Goal: Check status: Check status

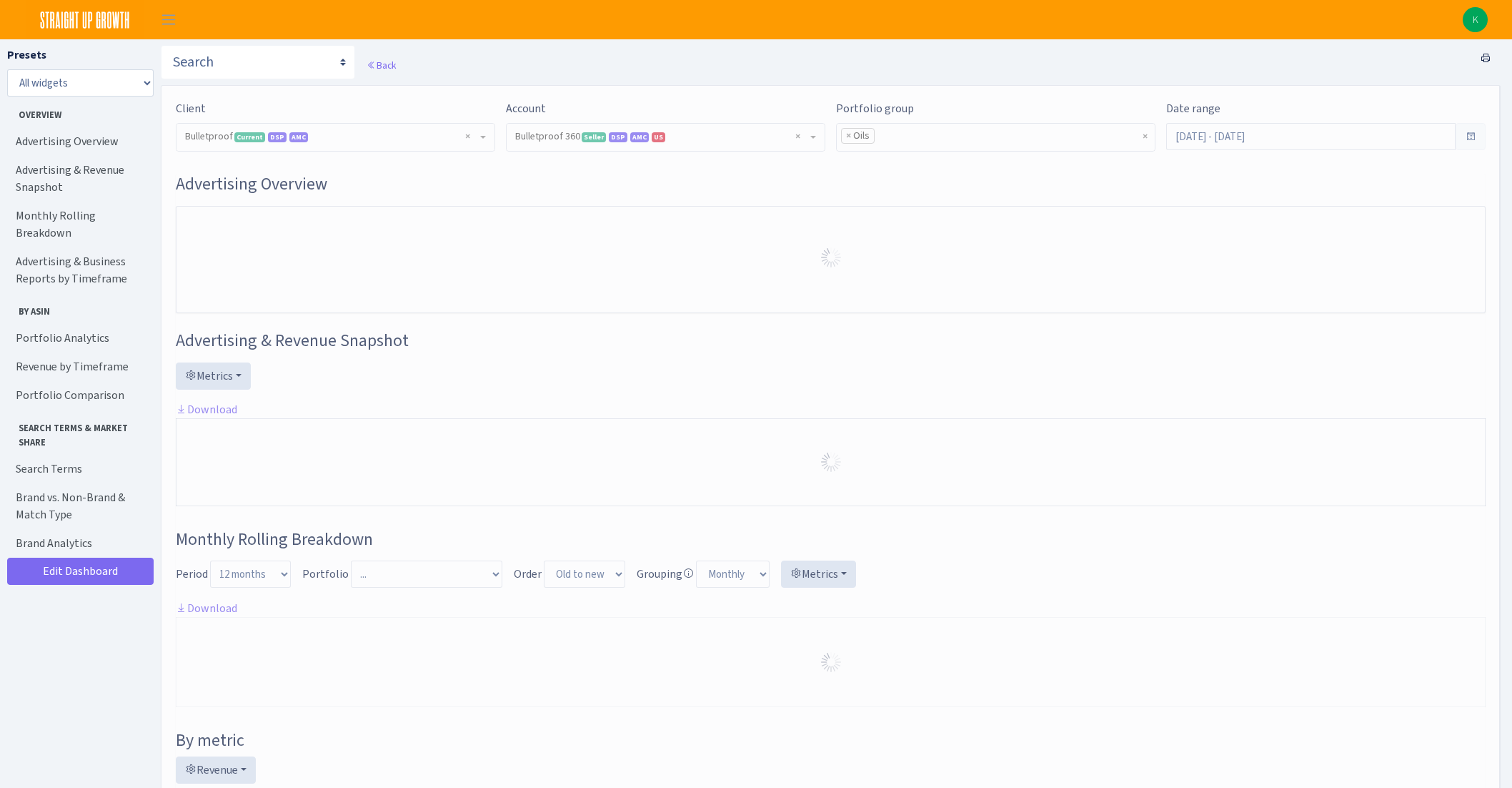
select select "3235730245795869"
click at [1392, 122] on div "Date range Jan 1, 2025 - Oct 5, 2025" at bounding box center [1325, 125] width 319 height 50
click at [1385, 130] on input "Jan 1, 2025 - Oct 5, 2025" at bounding box center [1310, 137] width 289 height 27
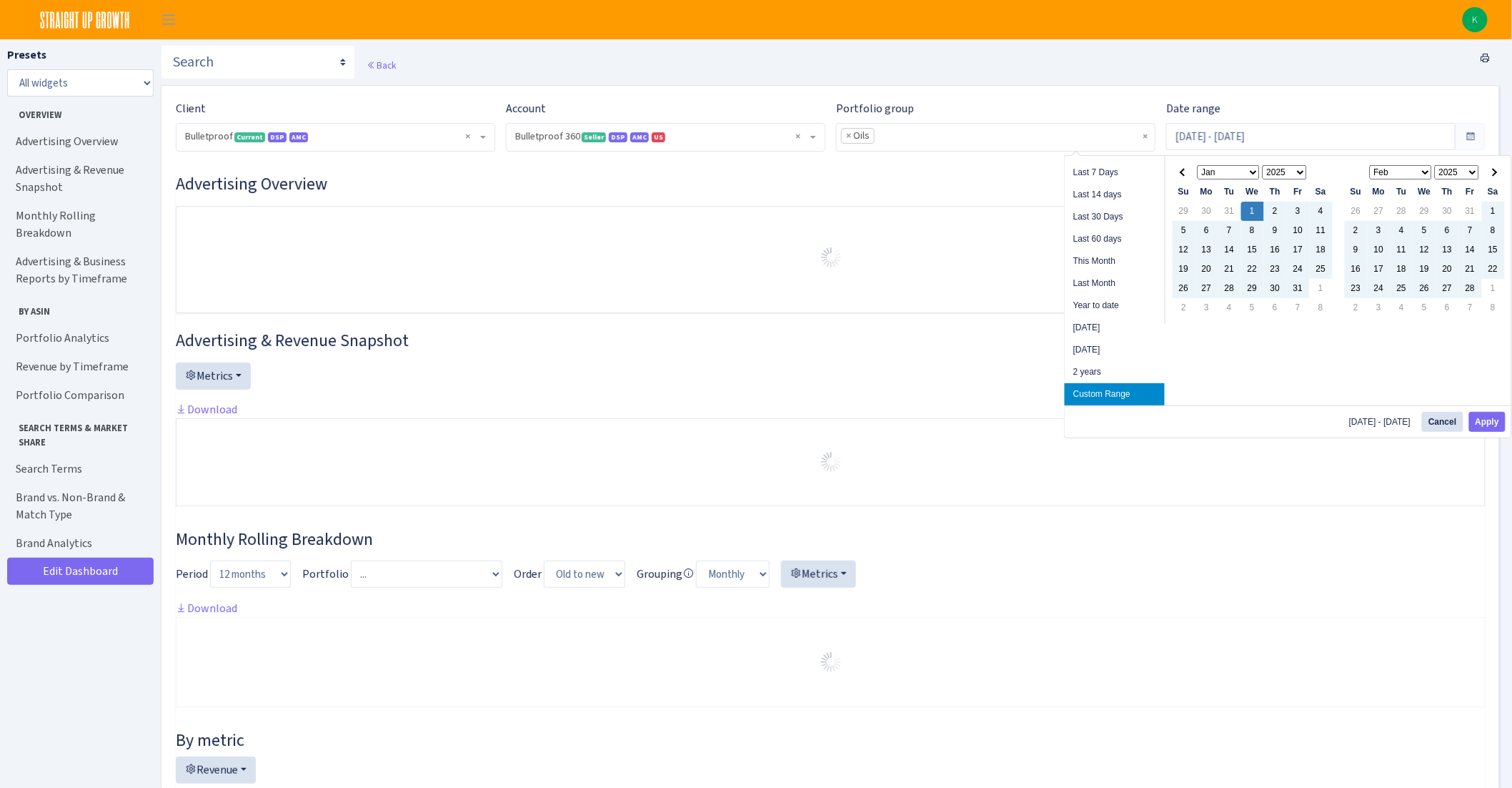
click at [1257, 168] on select "Jan Feb Mar Apr May Jun Jul Aug Sep Oct Nov Dec" at bounding box center [1229, 172] width 63 height 14
click at [1278, 173] on select "1925 1926 1927 1928 1929 1930 1931 1932 1933 1934 1935 1936 1937 1938 1939 1940…" at bounding box center [1285, 172] width 45 height 14
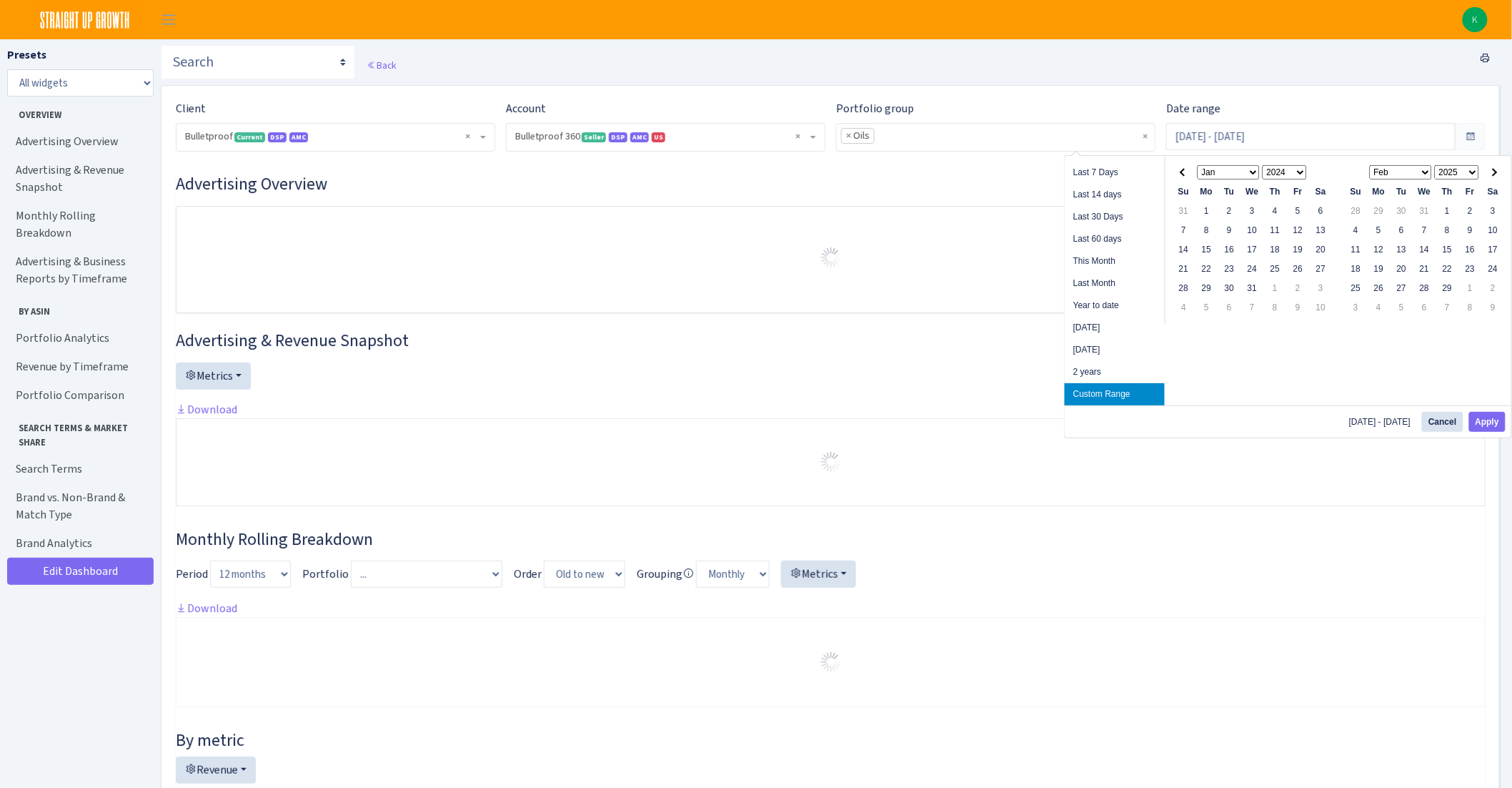
click at [1223, 172] on select "Jan Feb Mar Apr May Jun Jul Aug Sep Oct Nov Dec" at bounding box center [1229, 172] width 63 height 14
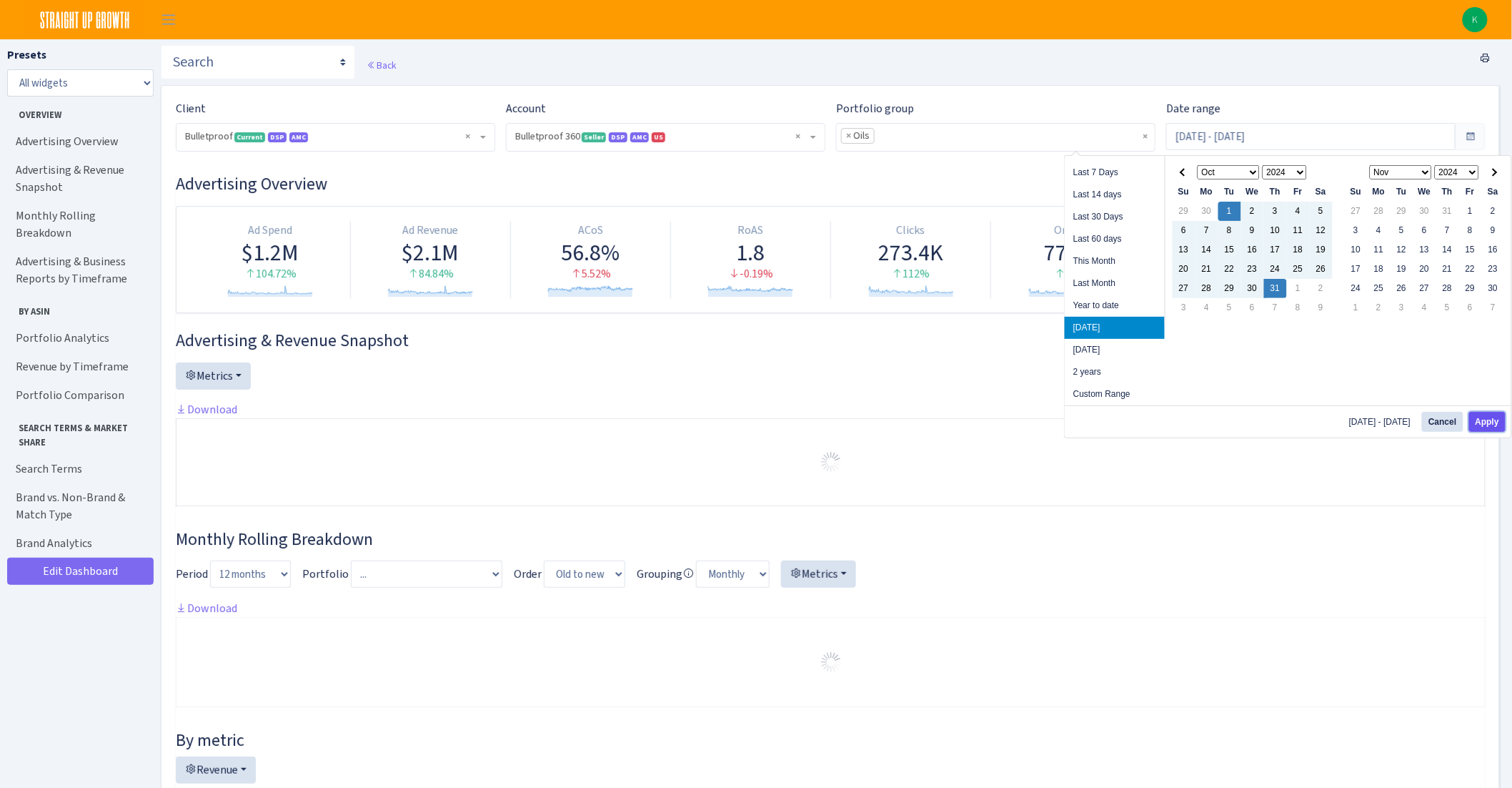
click at [1490, 428] on button "Apply" at bounding box center [1487, 422] width 36 height 20
type input "Oct 1, 2024 - Oct 31, 2024"
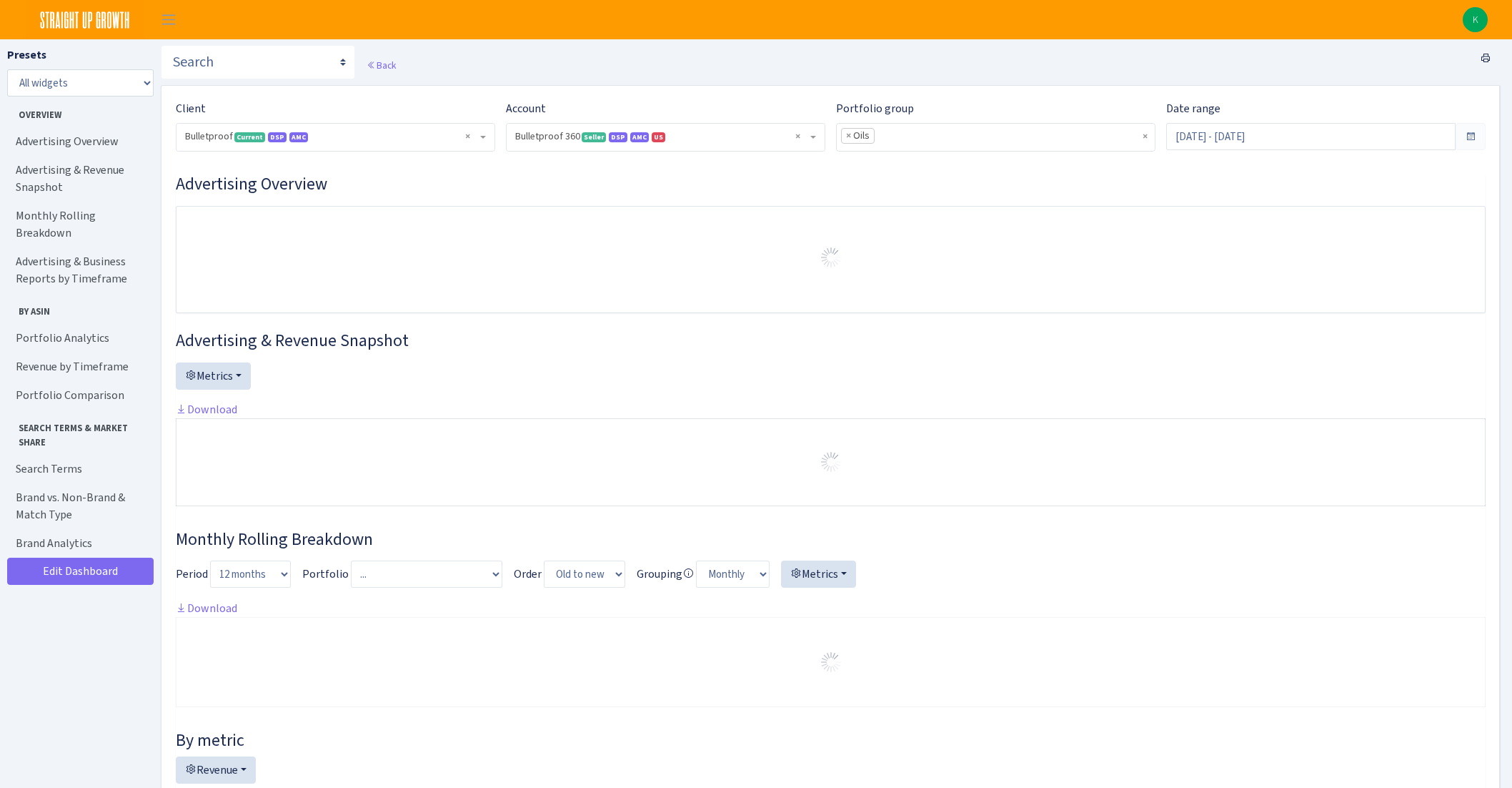
select select "3235730245795869"
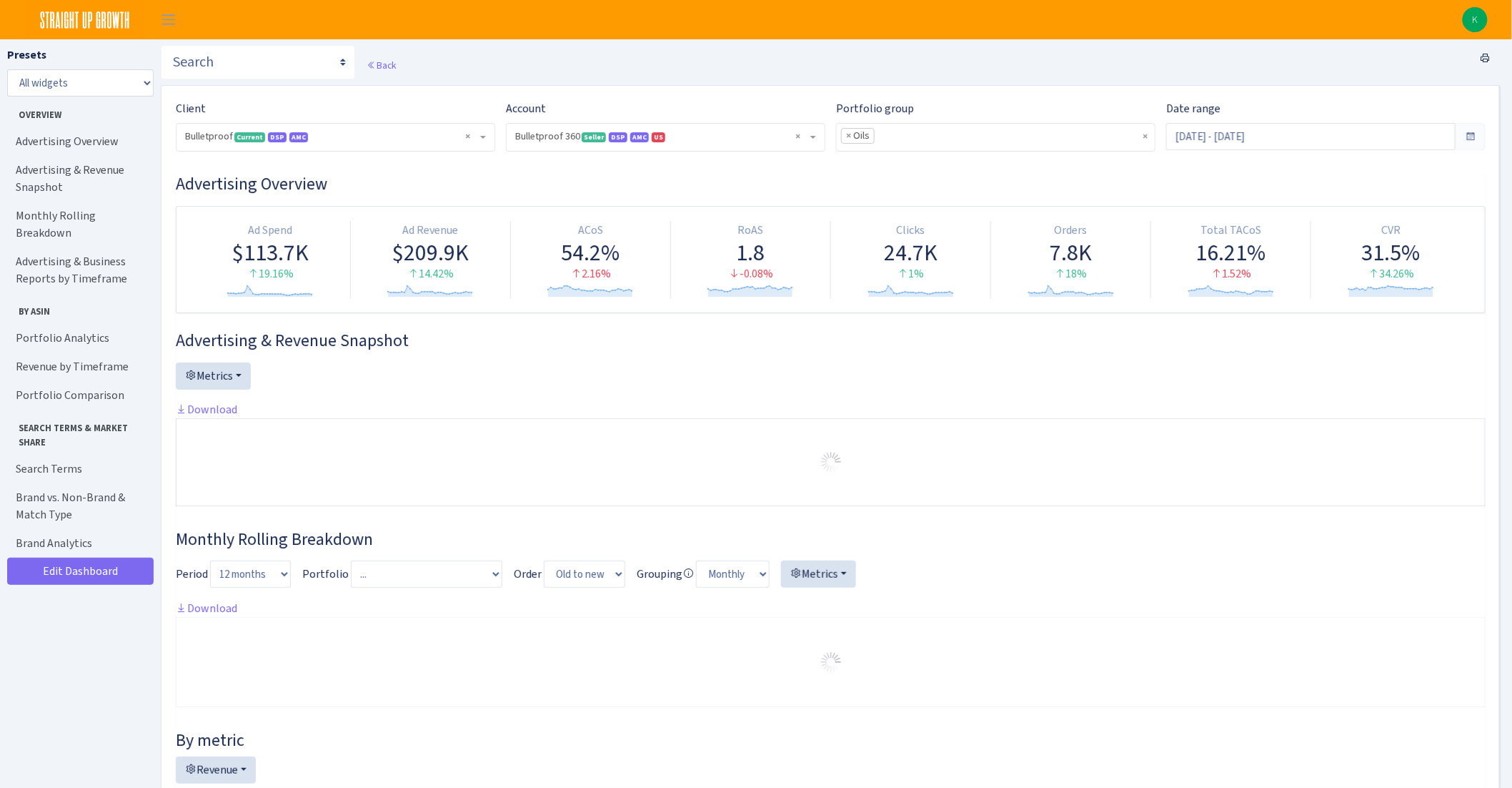
scroll to position [69, 0]
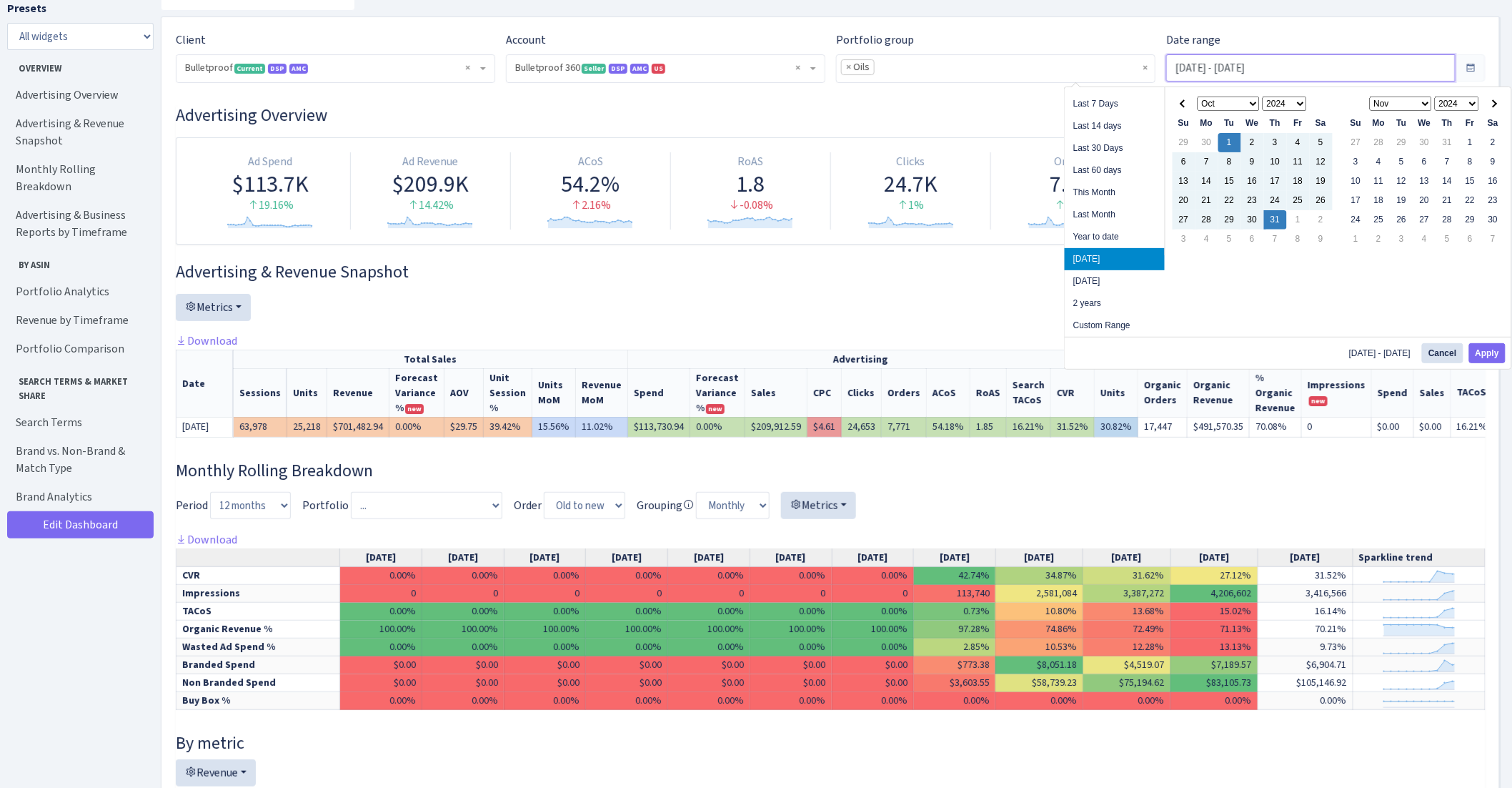
click at [1257, 73] on input "Oct 1, 2024 - Oct 31, 2024" at bounding box center [1310, 68] width 289 height 27
click at [1172, 104] on th at bounding box center [1183, 104] width 23 height 20
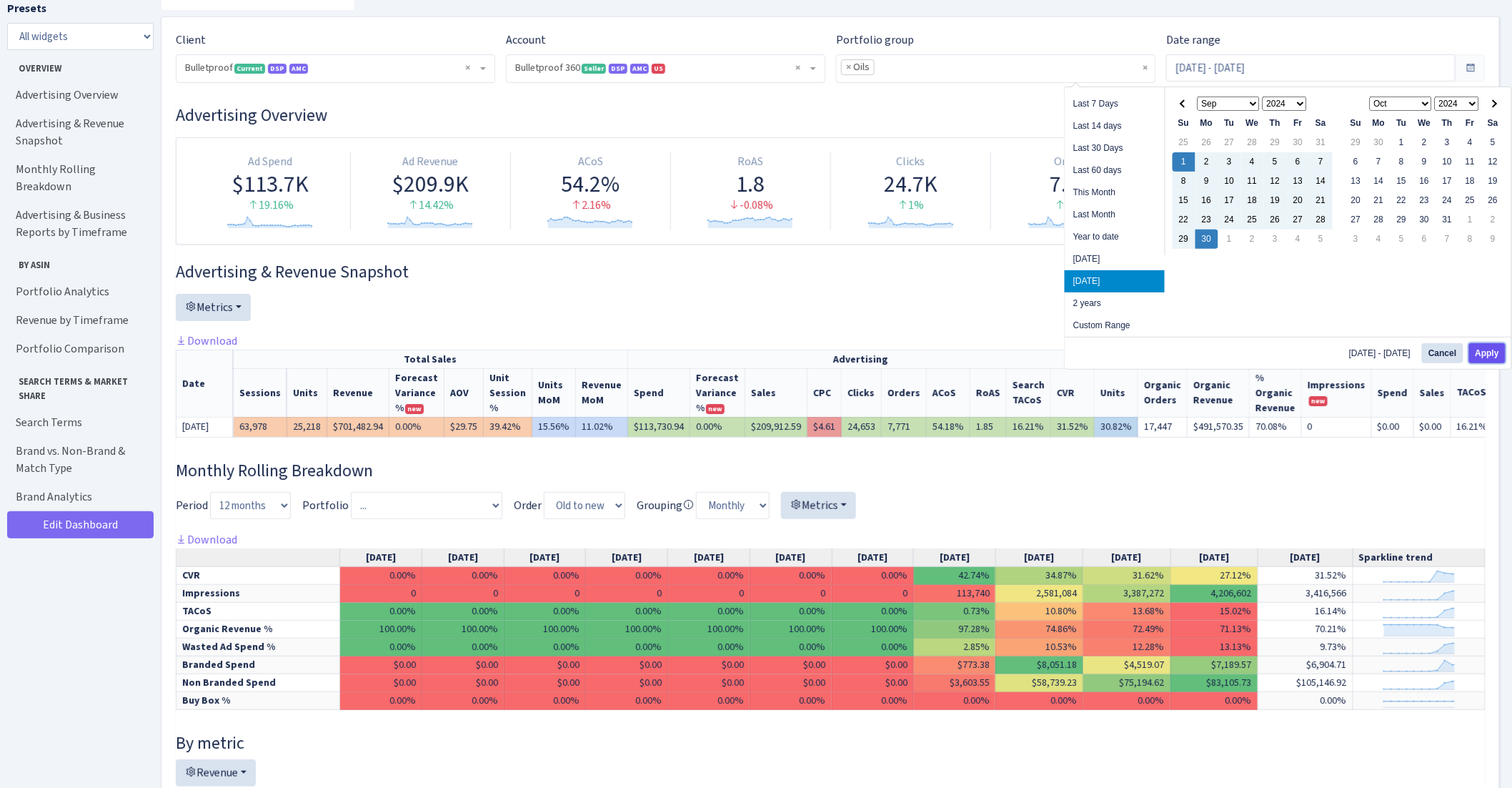
click at [1487, 351] on button "Apply" at bounding box center [1487, 353] width 36 height 20
type input "Sep 1, 2024 - Sep 30, 2024"
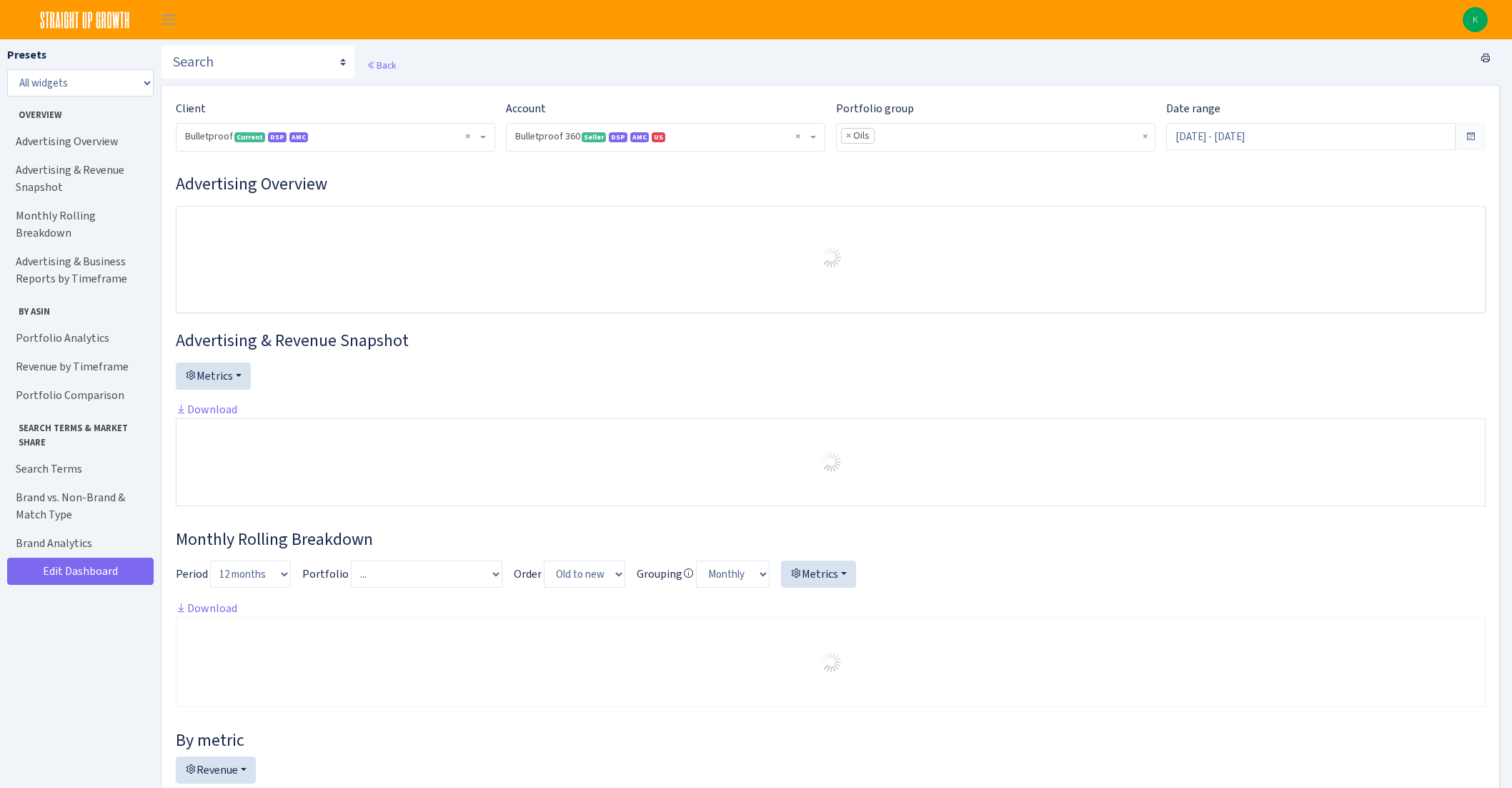
select select "3235730245795869"
click at [850, 134] on span "×" at bounding box center [848, 135] width 5 height 14
select select
select select "3235730245795869"
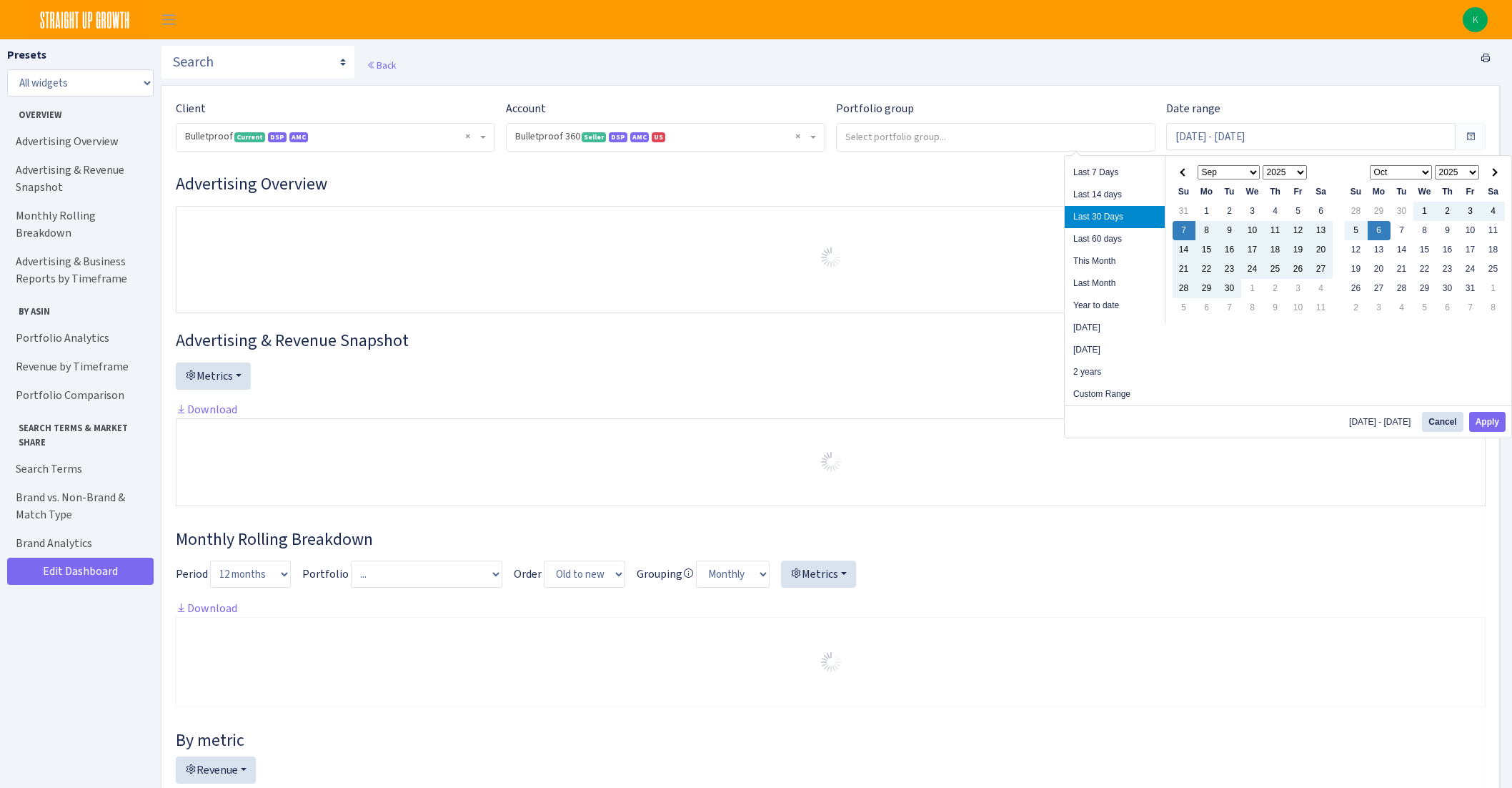
select select "3235730245795869"
click at [1239, 136] on input "[DATE] - [DATE]" at bounding box center [1310, 137] width 289 height 27
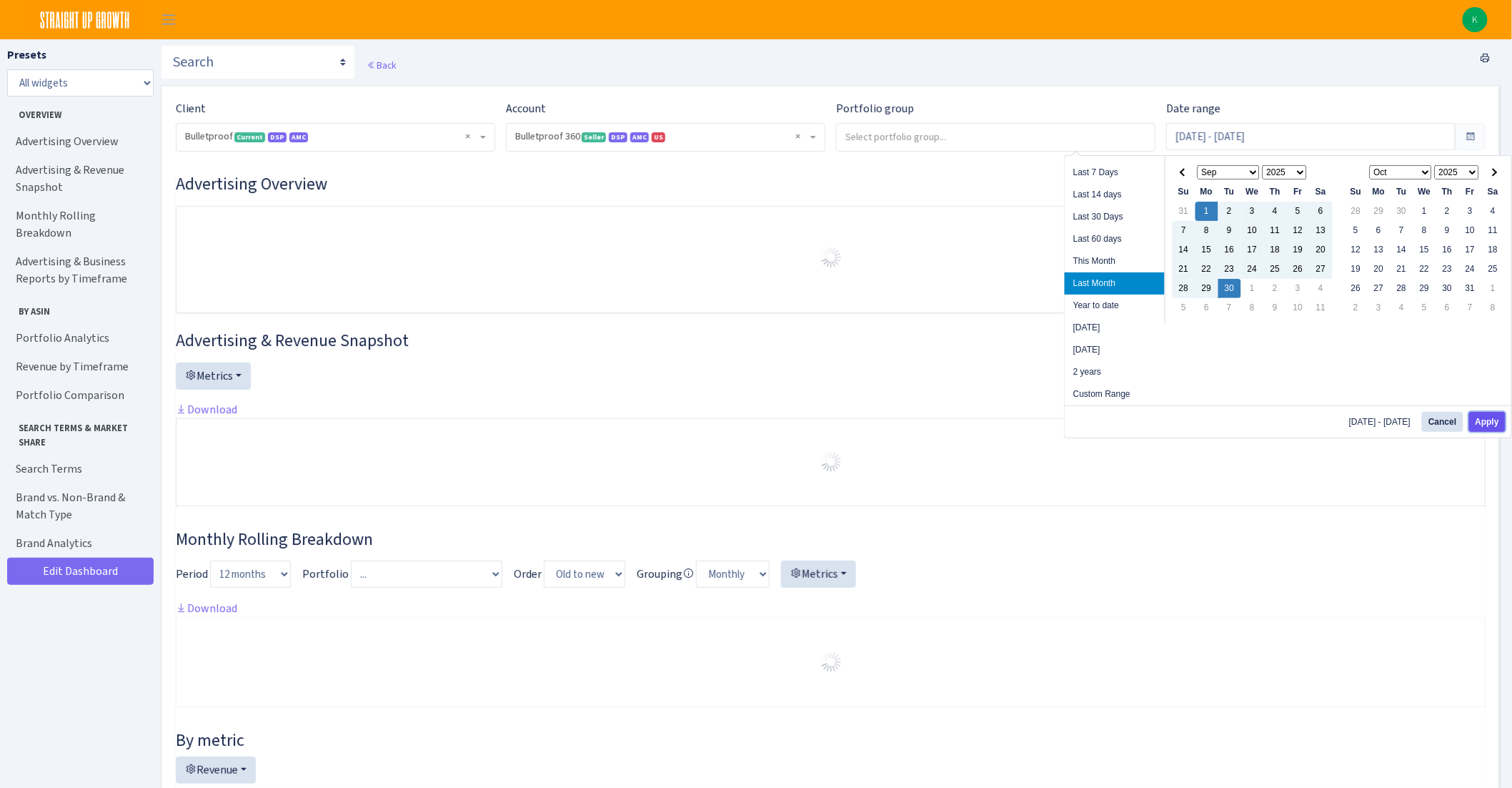
click at [1480, 424] on button "Apply" at bounding box center [1487, 422] width 36 height 20
type input "Sep 1, 2025 - Sep 30, 2025"
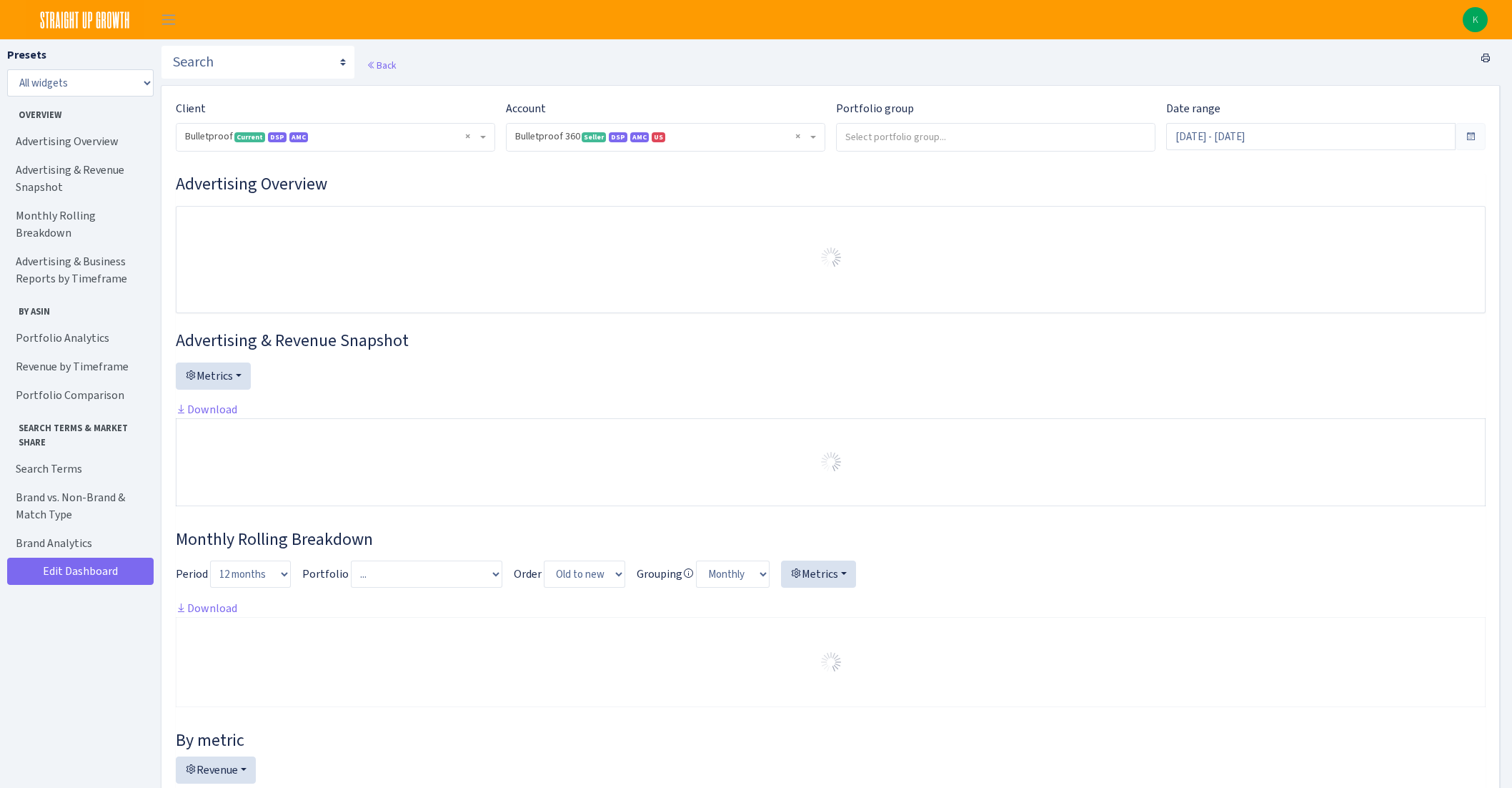
select select "3235730245795869"
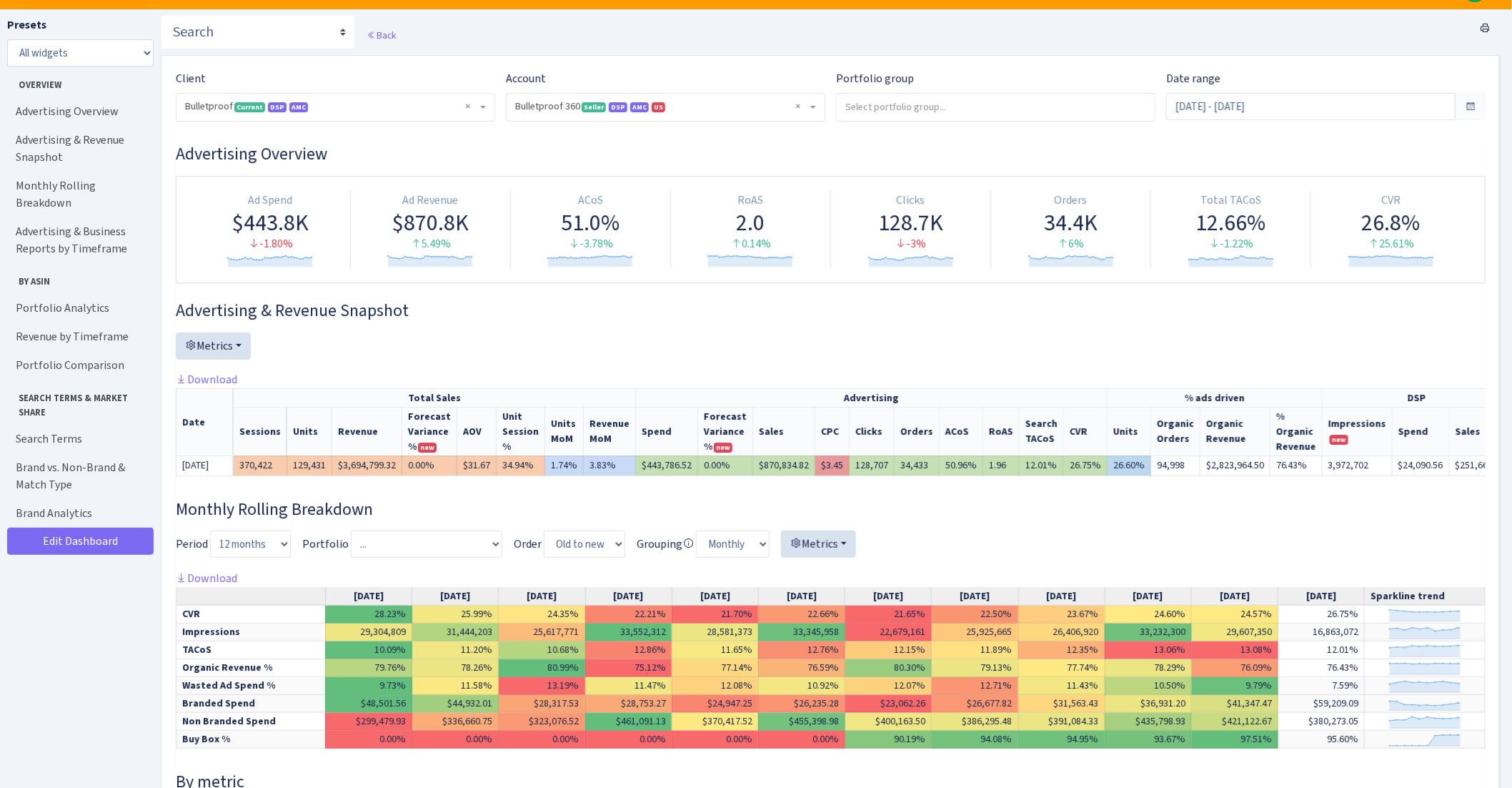
scroll to position [40, 0]
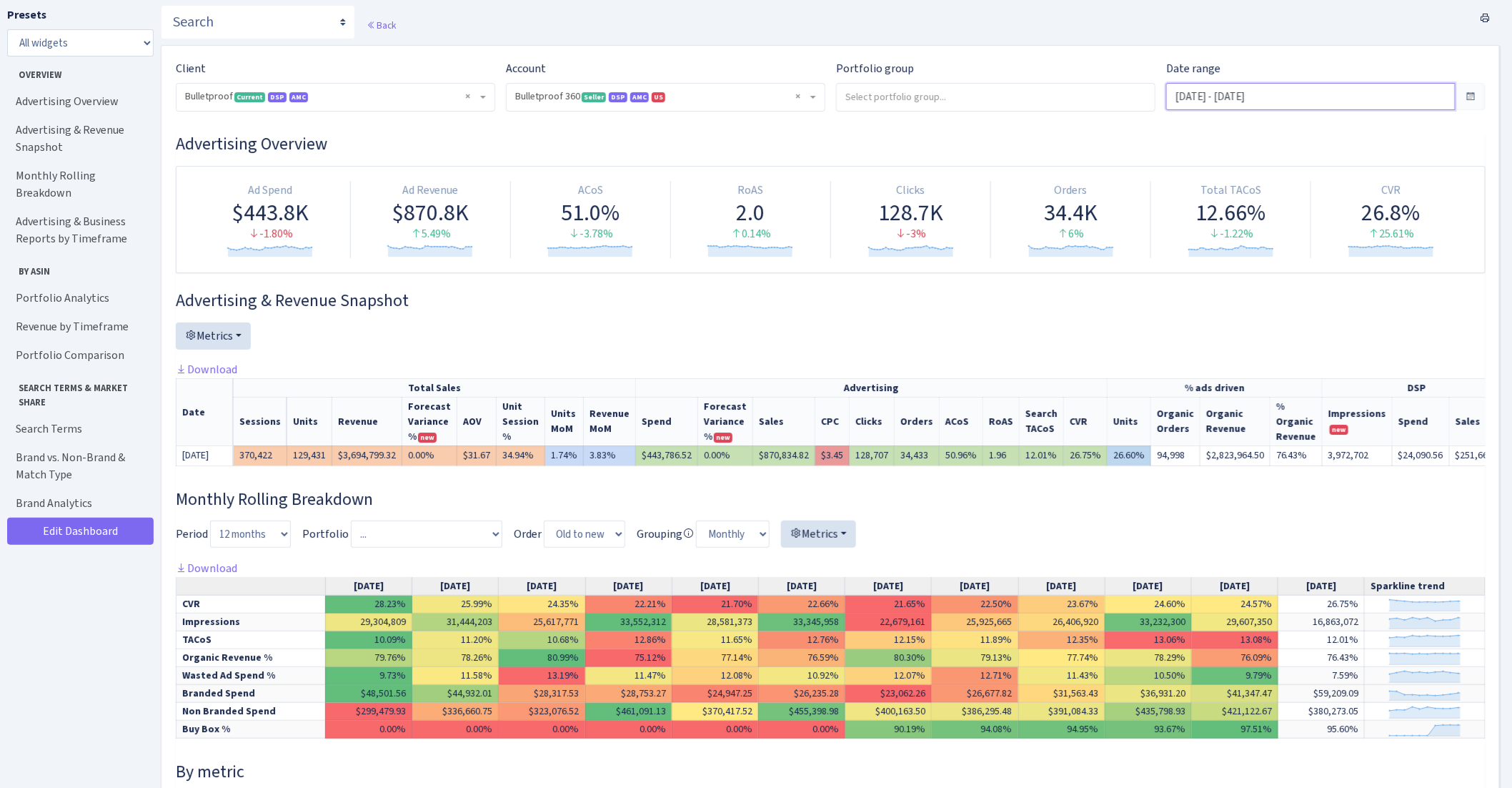
drag, startPoint x: 1255, startPoint y: 94, endPoint x: 1276, endPoint y: 96, distance: 21.1
click at [1255, 94] on input "Sep 1, 2025 - Sep 30, 2025" at bounding box center [1310, 97] width 289 height 27
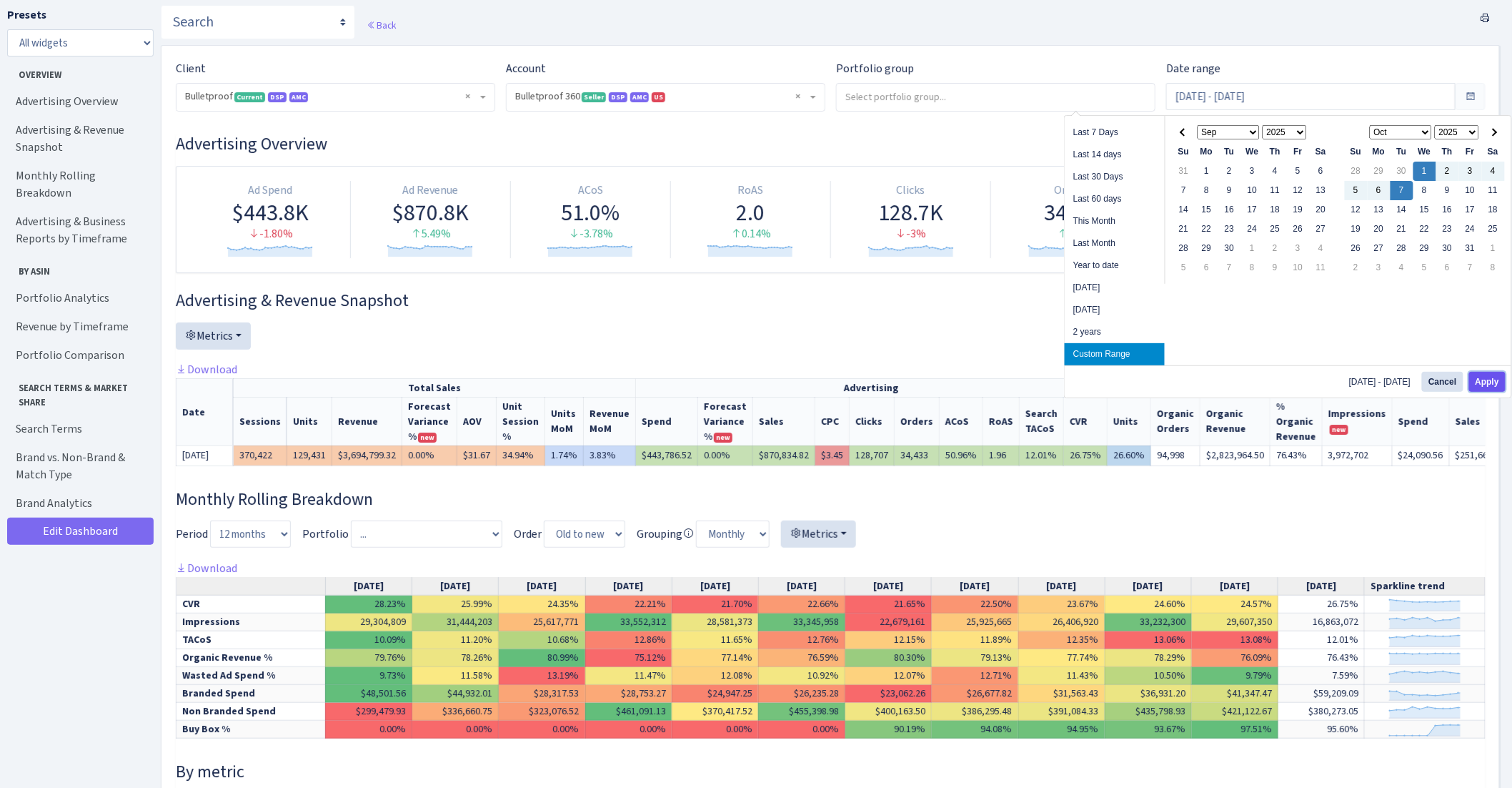
click at [1479, 375] on button "Apply" at bounding box center [1487, 382] width 36 height 20
type input "[DATE] - [DATE]"
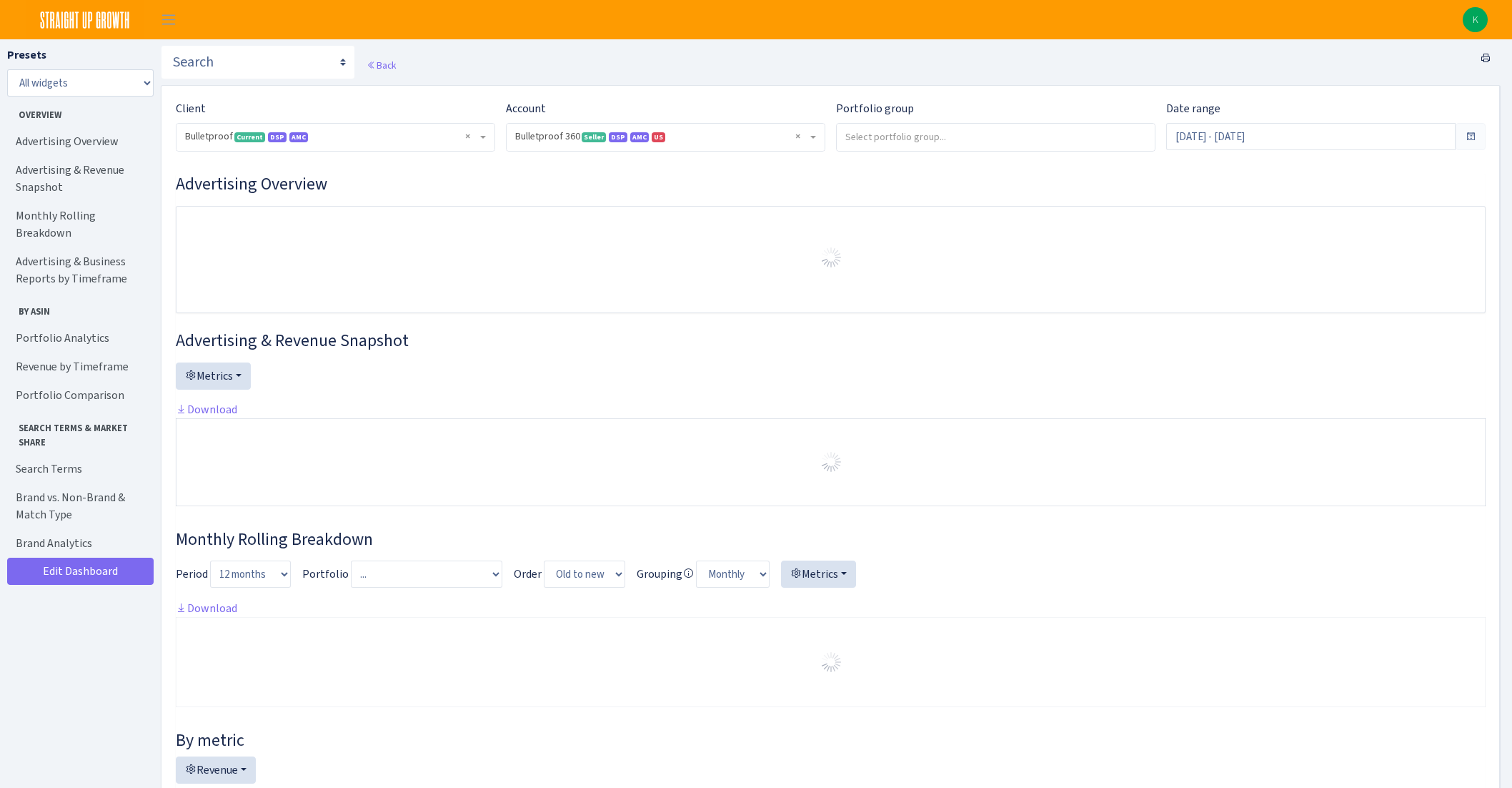
select select "3235730245795869"
